Goal: Information Seeking & Learning: Learn about a topic

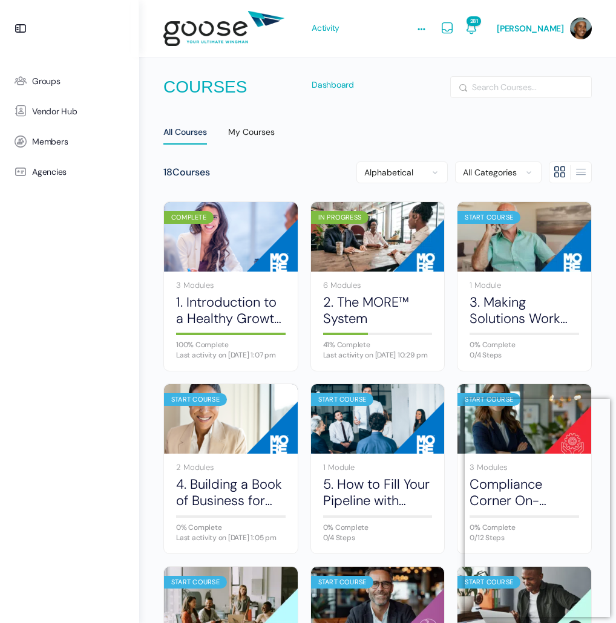
click at [492, 27] on e-page-transition at bounding box center [308, 311] width 616 height 623
click at [224, 28] on img at bounding box center [223, 29] width 121 height 48
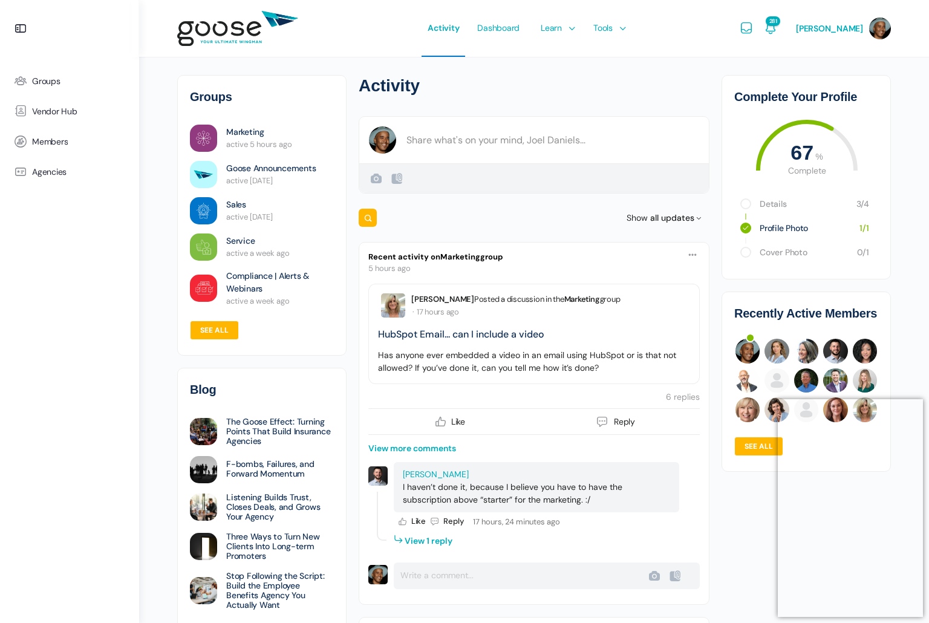
click at [567, 28] on e-page-transition at bounding box center [464, 311] width 929 height 623
click at [573, 64] on span "Courses" at bounding box center [557, 63] width 31 height 11
